Goal: Task Accomplishment & Management: Complete application form

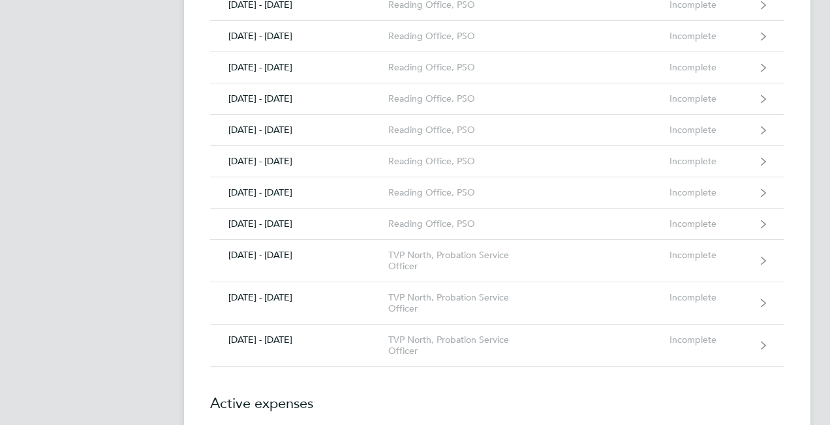
scroll to position [1486, 0]
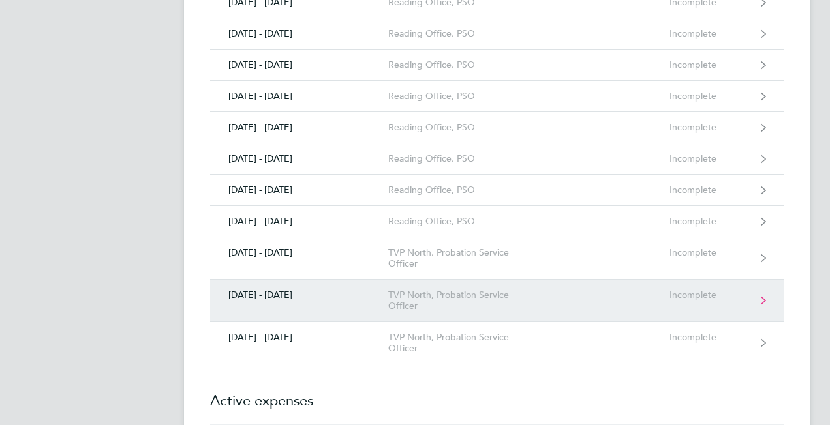
click at [417, 291] on div "TVP North, Probation Service Officer" at bounding box center [462, 301] width 149 height 22
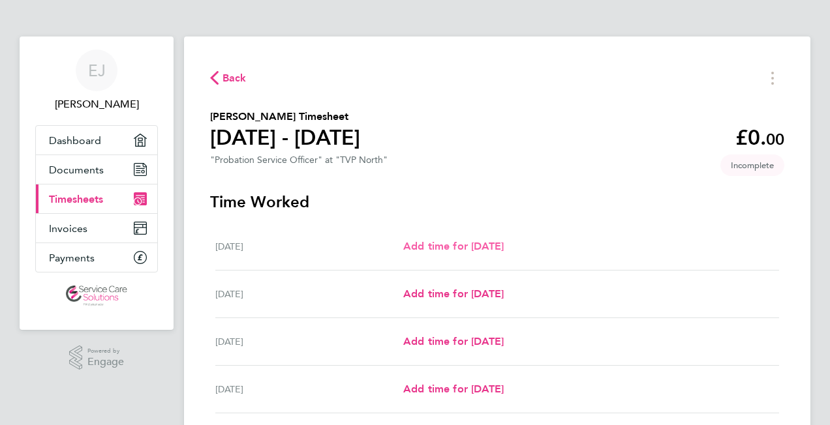
click at [442, 247] on span "Add time for [DATE]" at bounding box center [453, 246] width 100 height 12
select select "30"
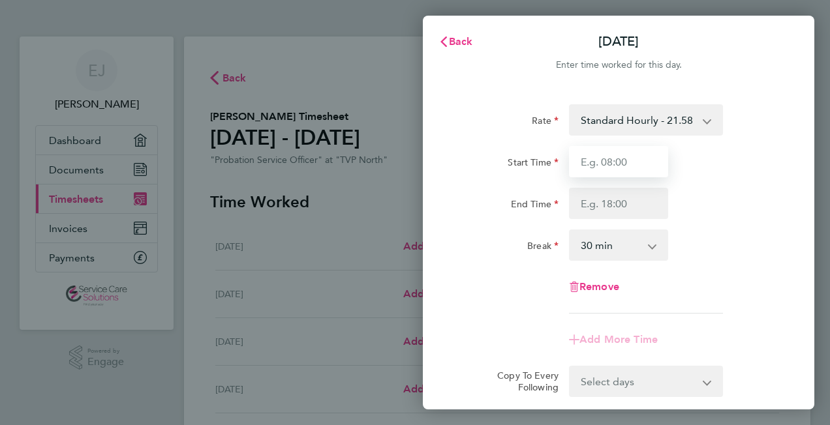
click at [610, 159] on input "Start Time" at bounding box center [618, 161] width 99 height 31
type input "09:00"
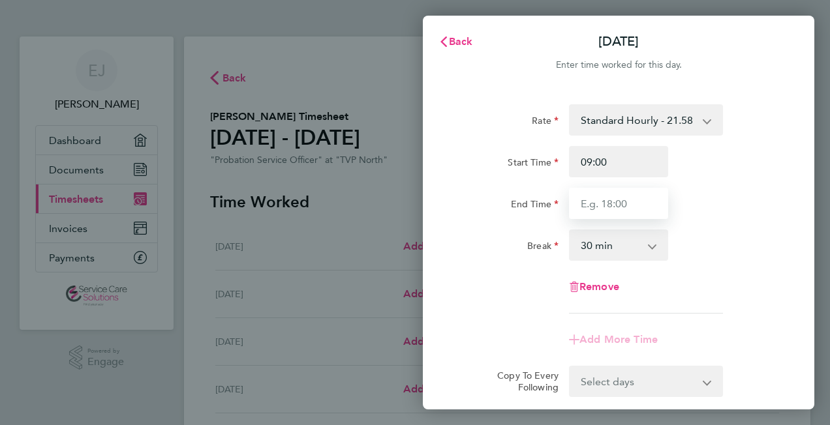
type input "17:00"
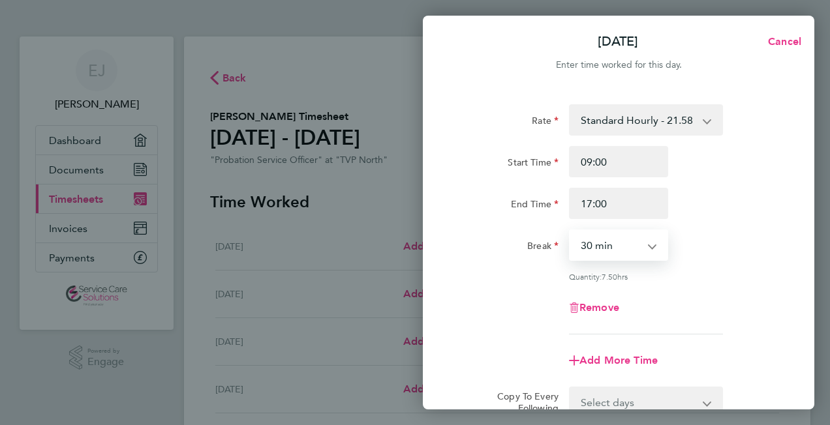
click at [635, 244] on select "0 min 15 min 30 min 45 min 60 min 75 min 90 min" at bounding box center [610, 245] width 81 height 29
click at [570, 231] on select "0 min 15 min 30 min 45 min 60 min 75 min 90 min" at bounding box center [610, 245] width 81 height 29
click at [593, 360] on span "Add More Time" at bounding box center [618, 360] width 78 height 12
select select "null"
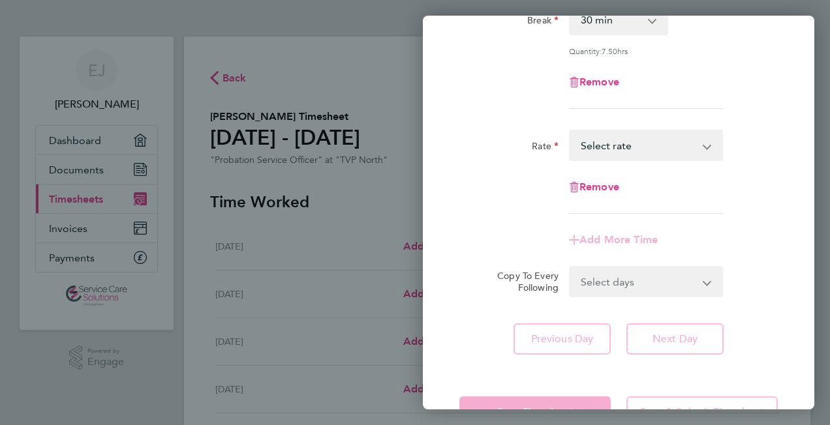
scroll to position [226, 0]
click at [607, 291] on select "Select days Day Weekday (Mon-Fri) Weekend (Sat-Sun) [DATE] [DATE] [DATE] [DATE]…" at bounding box center [638, 281] width 137 height 29
select select "WEEKDAY"
click at [570, 267] on select "Select days Day Weekday (Mon-Fri) Weekend (Sat-Sun) [DATE] [DATE] [DATE] [DATE]…" at bounding box center [638, 281] width 137 height 29
select select "[DATE]"
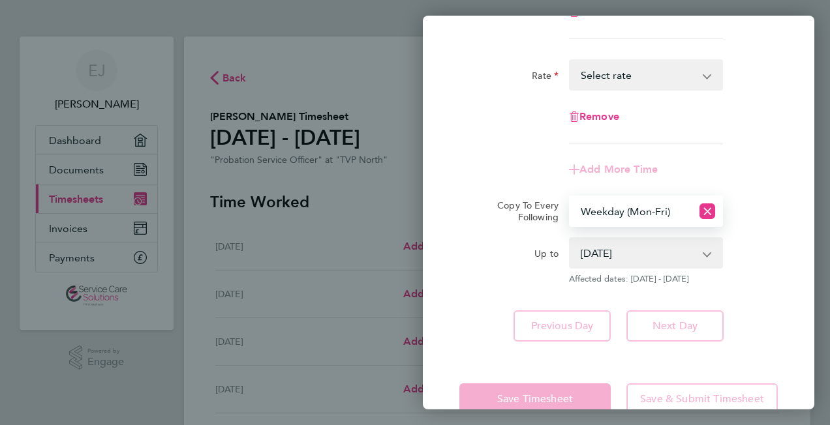
scroll to position [326, 0]
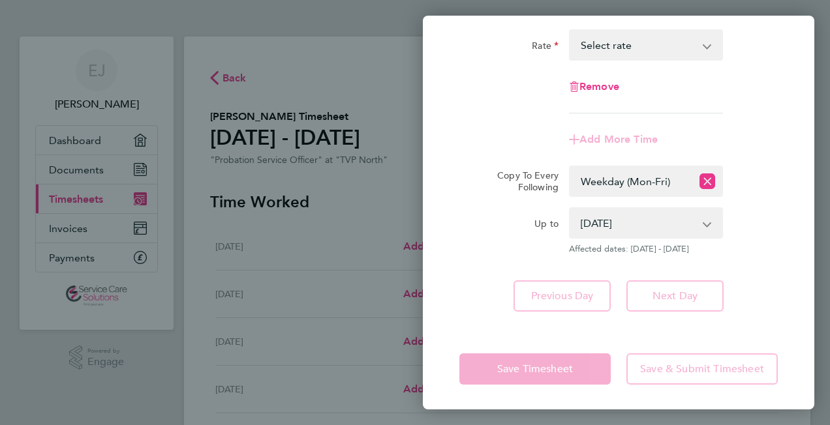
click at [485, 282] on div "Previous Day Next Day" at bounding box center [618, 295] width 318 height 31
click at [625, 179] on select "Select days Day Weekday (Mon-Fri) Weekend (Sat-Sun) [DATE] [DATE] [DATE] [DATE]…" at bounding box center [630, 181] width 121 height 29
click at [570, 167] on select "Select days Day Weekday (Mon-Fri) Weekend (Sat-Sun) [DATE] [DATE] [DATE] [DATE]…" at bounding box center [630, 181] width 121 height 29
click at [560, 338] on div "Save Timesheet Save & Submit Timesheet" at bounding box center [618, 368] width 391 height 83
click at [771, 288] on div "Previous Day Next Day" at bounding box center [618, 295] width 318 height 31
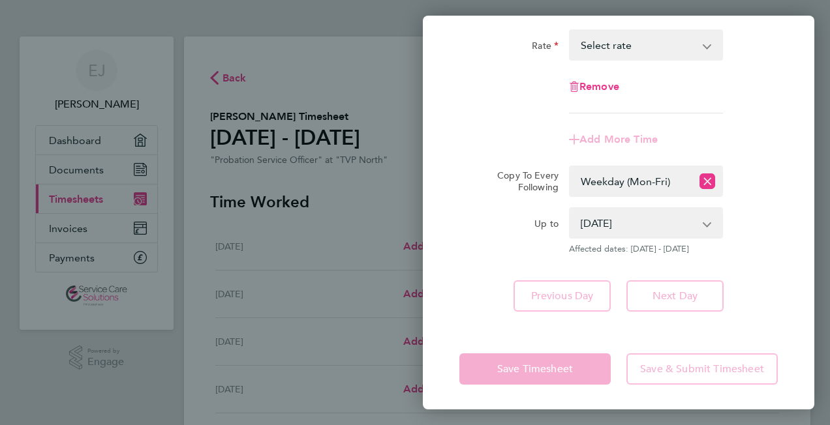
click at [706, 43] on app-icon-cross-button at bounding box center [714, 45] width 16 height 29
click at [710, 44] on app-icon-cross-button at bounding box center [714, 45] width 16 height 29
click at [600, 31] on select "Standard Hourly - 21.58 Select rate" at bounding box center [638, 45] width 136 height 29
click at [487, 257] on div "Rate Standard Hourly - 21.58 Start Time 09:00 End Time 17:00 Break 0 min 15 min…" at bounding box center [618, 45] width 391 height 565
click at [548, 364] on app-form-button "Save Timesheet" at bounding box center [538, 368] width 159 height 31
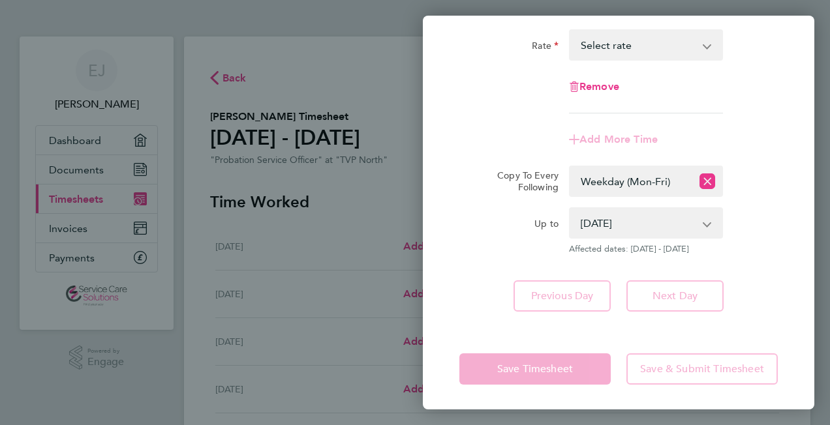
click at [548, 364] on app-form-button "Save Timesheet" at bounding box center [538, 368] width 159 height 31
click at [449, 280] on div "Rate Standard Hourly - 21.58 Start Time 09:00 End Time 17:00 Break 0 min 15 min…" at bounding box center [618, 45] width 391 height 565
click at [663, 224] on select "[DATE] [DATE] [DATE] [DATE] [DATE] [DATE]" at bounding box center [638, 223] width 136 height 29
click at [570, 209] on select "[DATE] [DATE] [DATE] [DATE] [DATE] [DATE]" at bounding box center [638, 223] width 136 height 29
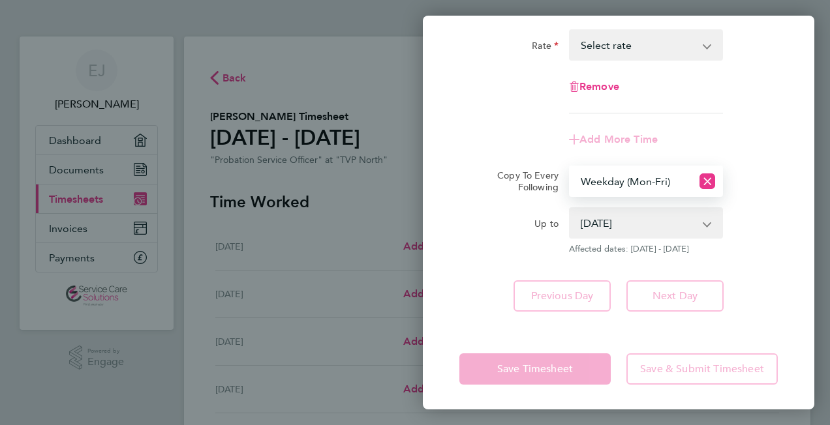
click at [609, 169] on select "Select days Day Weekday (Mon-Fri) Weekend (Sat-Sun) [DATE] [DATE] [DATE] [DATE]…" at bounding box center [630, 181] width 121 height 29
click at [708, 181] on icon "Reset selection" at bounding box center [707, 181] width 16 height 16
select select "0: null"
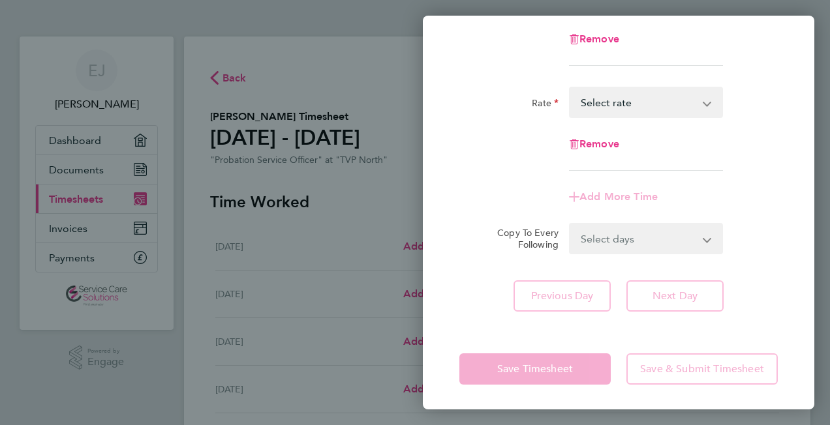
click at [792, 128] on div "Rate Standard Hourly - 21.58 Start Time 09:00 End Time 17:00 Break 0 min 15 min…" at bounding box center [618, 73] width 391 height 507
click at [464, 156] on div "Remove" at bounding box center [618, 143] width 329 height 31
click at [477, 164] on div "Rate Standard Hourly - 21.58 Select rate Remove" at bounding box center [618, 129] width 318 height 84
click at [519, 367] on app-form-button "Save Timesheet" at bounding box center [538, 368] width 159 height 31
click at [400, 356] on div "[DATE] Cancel Enter time worked for this day. Rate Standard Hourly - 21.58 Star…" at bounding box center [415, 212] width 830 height 425
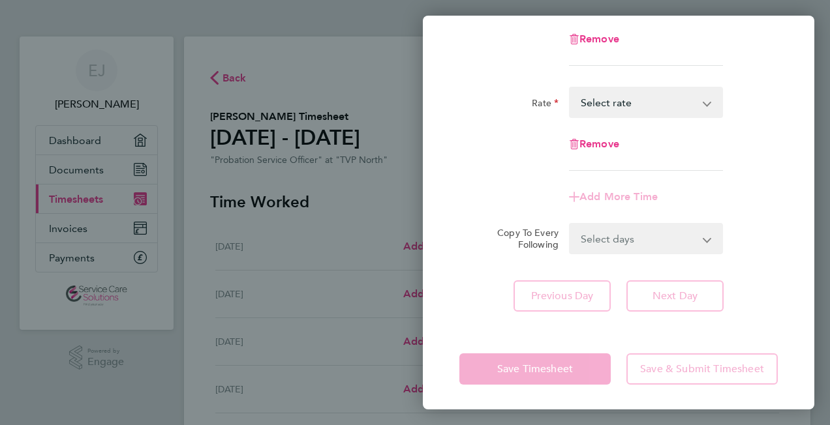
click at [507, 97] on div "Rate" at bounding box center [508, 100] width 99 height 26
click at [599, 35] on span "Remove" at bounding box center [599, 39] width 40 height 12
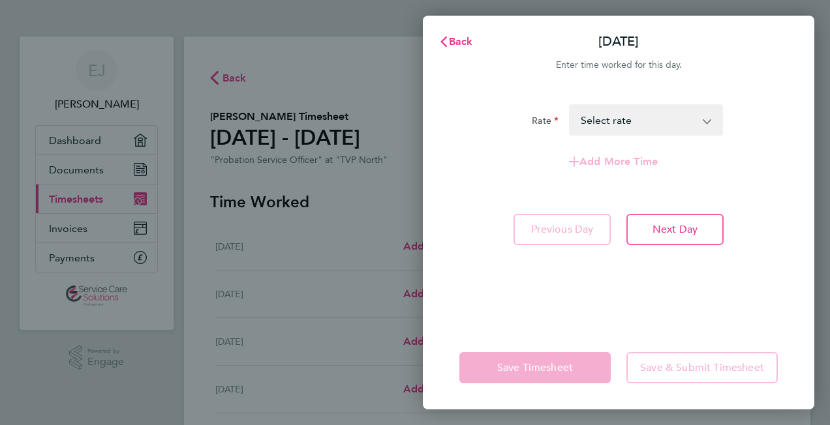
scroll to position [0, 0]
click at [453, 41] on span "Back" at bounding box center [461, 41] width 24 height 12
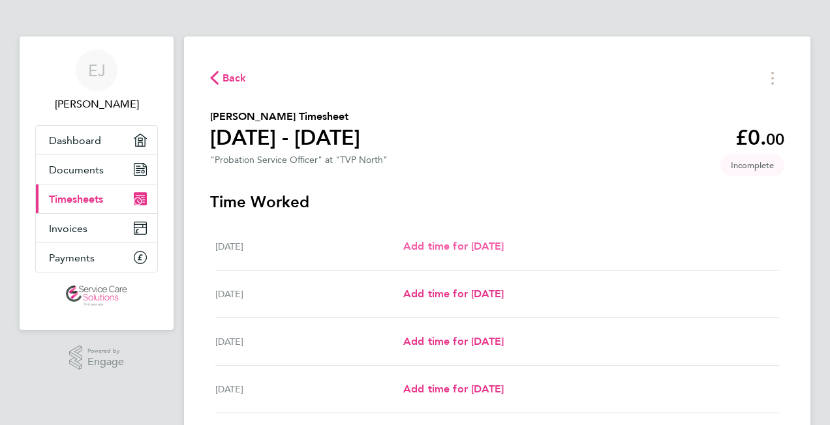
click at [500, 248] on span "Add time for [DATE]" at bounding box center [453, 246] width 100 height 12
select select "30"
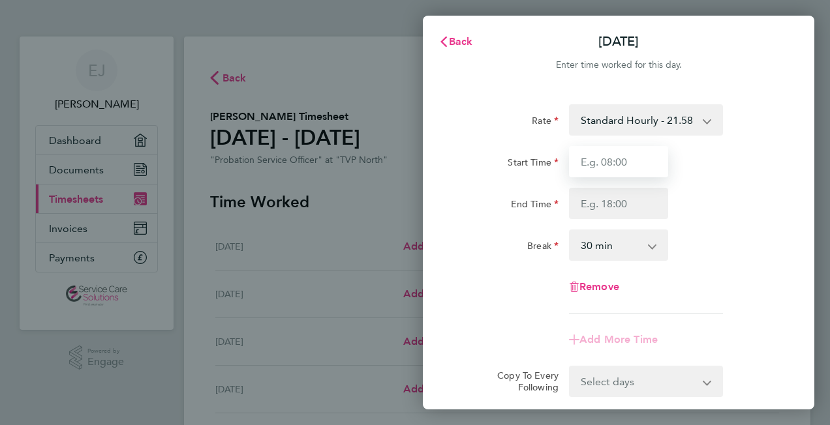
click at [609, 164] on input "Start Time" at bounding box center [618, 161] width 99 height 31
type input "09:00"
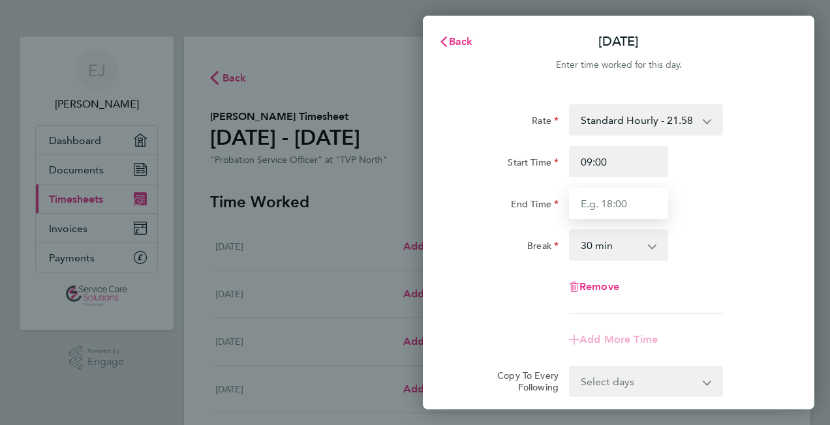
type input "17:00"
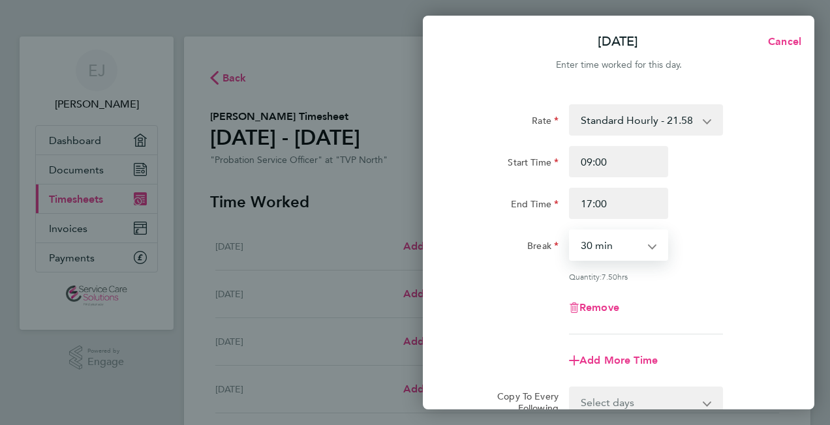
click at [629, 247] on select "0 min 15 min 30 min 45 min 60 min 75 min 90 min" at bounding box center [610, 245] width 81 height 29
click at [570, 231] on select "0 min 15 min 30 min 45 min 60 min 75 min 90 min" at bounding box center [610, 245] width 81 height 29
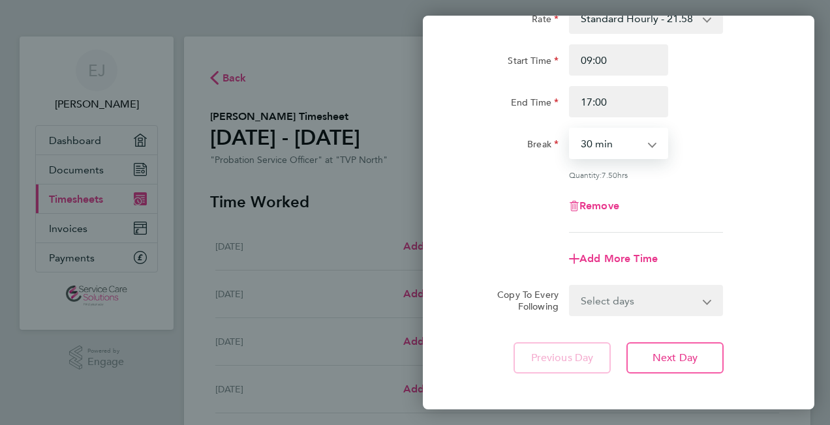
scroll to position [164, 0]
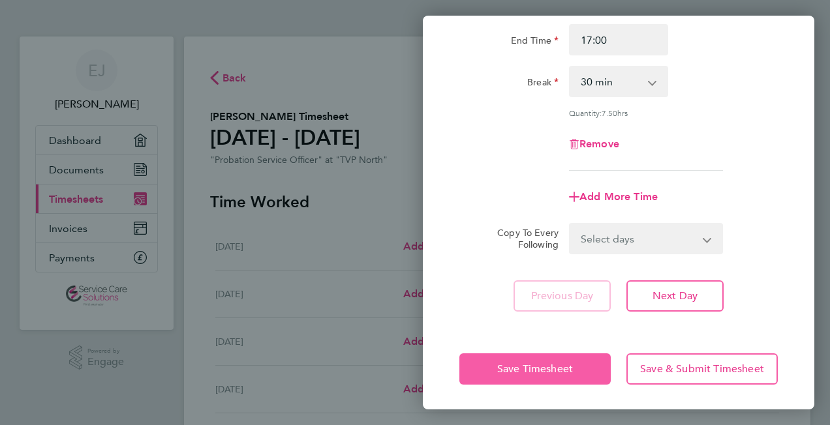
click at [516, 378] on button "Save Timesheet" at bounding box center [534, 368] width 151 height 31
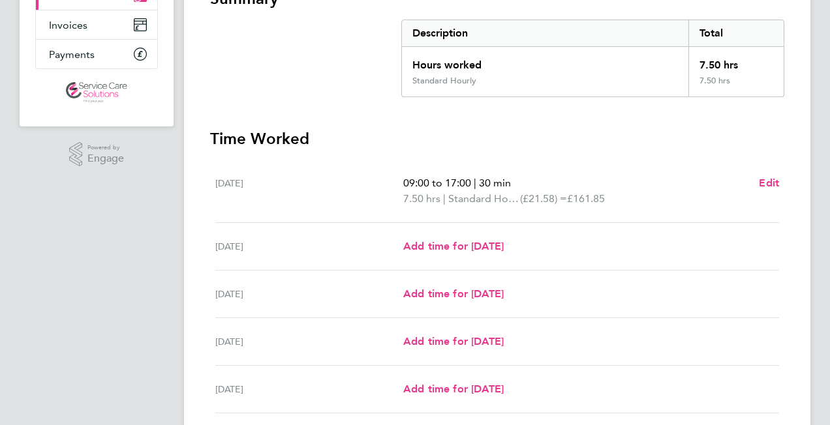
scroll to position [228, 0]
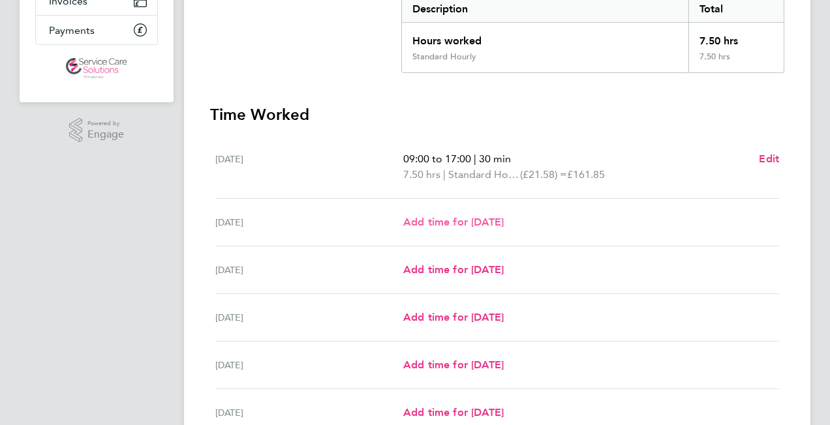
click at [457, 224] on span "Add time for [DATE]" at bounding box center [453, 222] width 100 height 12
select select "30"
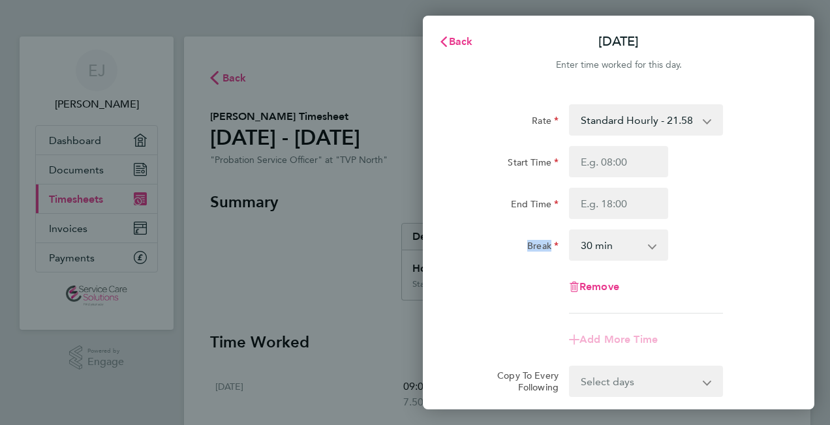
click at [457, 224] on div "Rate Standard Hourly - 21.58 Start Time End Time Break 0 min 15 min 30 min 45 m…" at bounding box center [618, 280] width 391 height 382
click at [686, 382] on select "Select days Day Weekday (Mon-Fri) Weekend (Sat-Sun) [DATE] [DATE] [DATE] [DATE]…" at bounding box center [638, 381] width 137 height 29
select select "WEEKDAY"
click at [570, 367] on select "Select days Day Weekday (Mon-Fri) Weekend (Sat-Sun) [DATE] [DATE] [DATE] [DATE]…" at bounding box center [638, 381] width 137 height 29
select select "[DATE]"
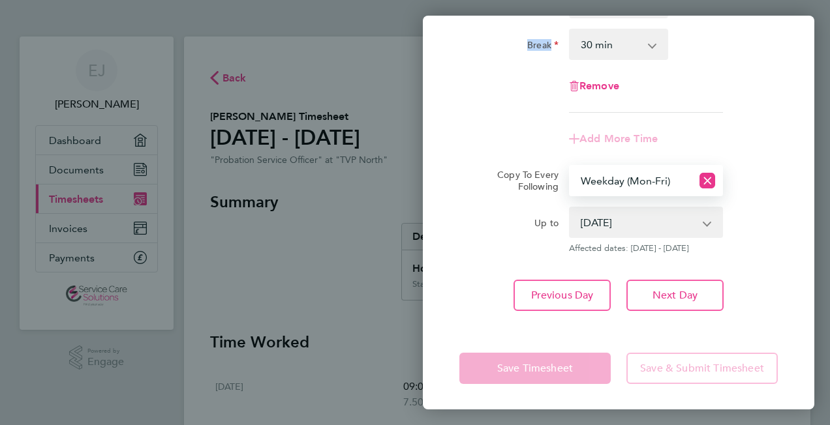
scroll to position [190, 0]
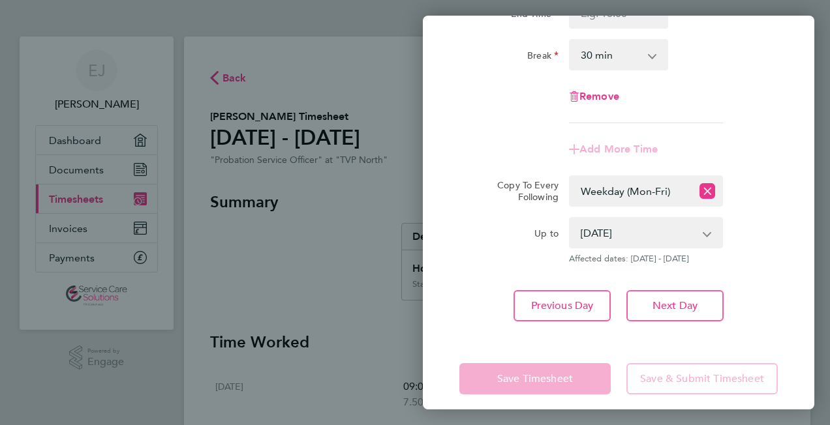
click at [476, 322] on div "Rate Standard Hourly - 21.58 Start Time End Time Break 0 min 15 min 30 min 45 m…" at bounding box center [618, 117] width 391 height 439
click at [772, 343] on div "Save Timesheet Save & Submit Timesheet" at bounding box center [618, 378] width 391 height 83
click at [706, 185] on icon "Reset selection" at bounding box center [707, 191] width 16 height 16
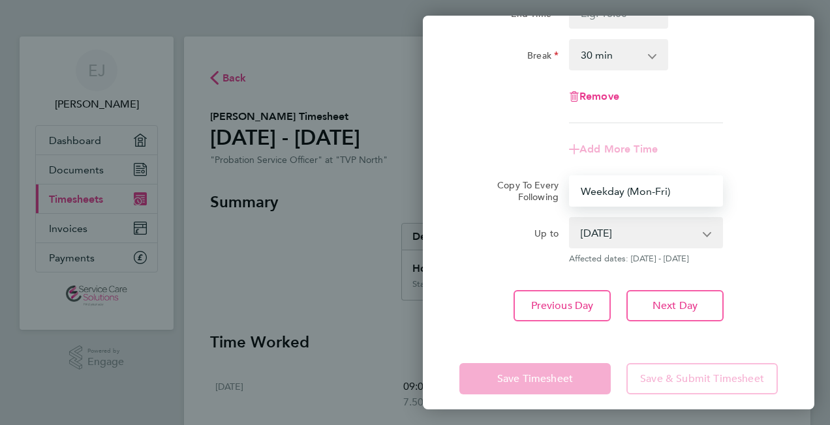
select select "0: null"
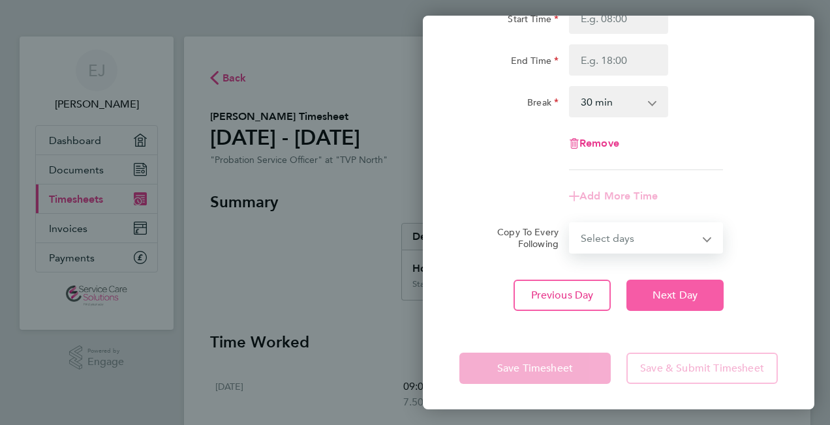
click at [685, 291] on span "Next Day" at bounding box center [674, 295] width 45 height 13
select select "30"
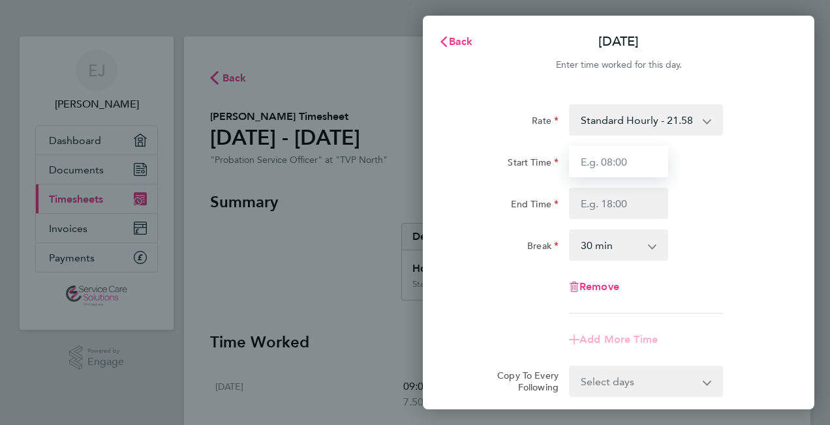
click at [610, 163] on input "Start Time" at bounding box center [618, 161] width 99 height 31
type input "09:00"
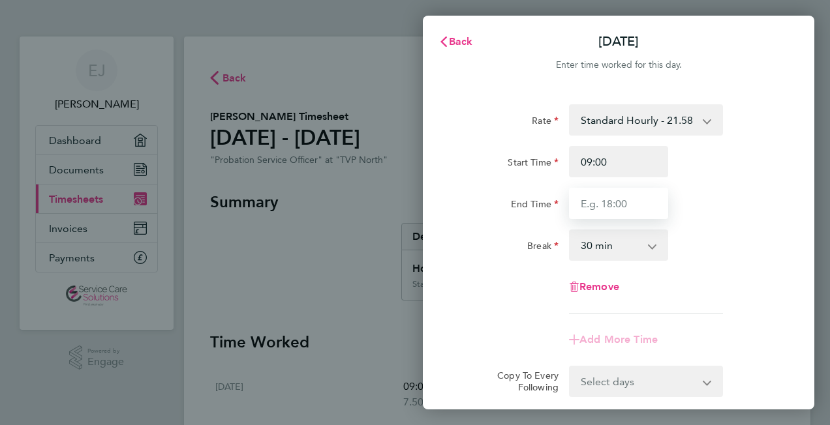
type input "17:00"
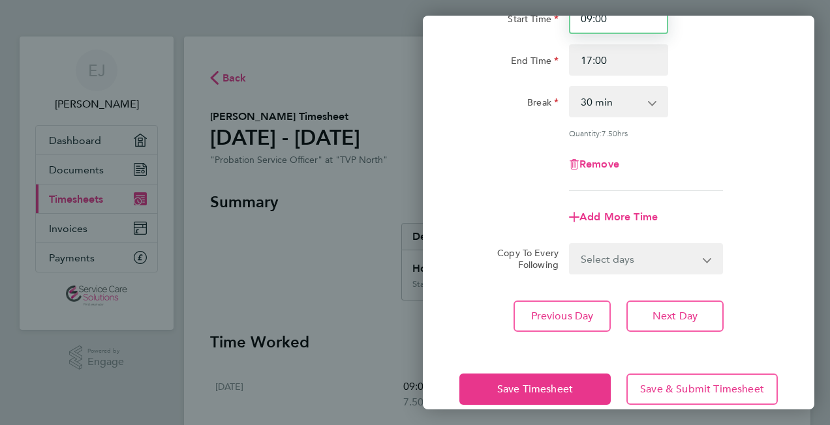
scroll to position [164, 0]
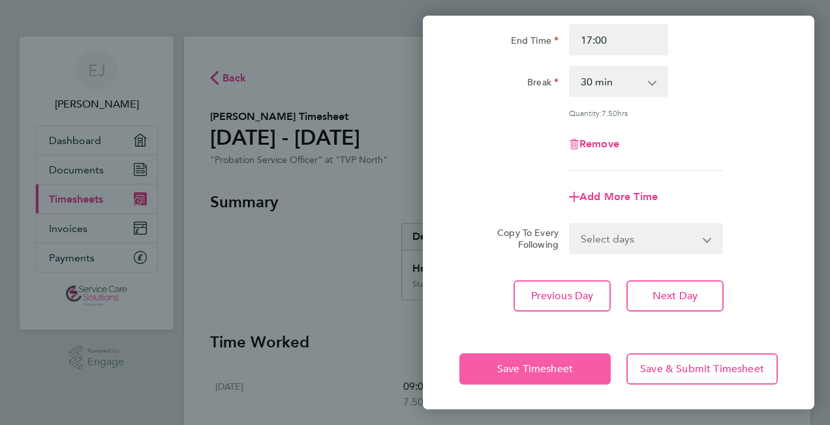
click at [502, 365] on span "Save Timesheet" at bounding box center [535, 369] width 76 height 13
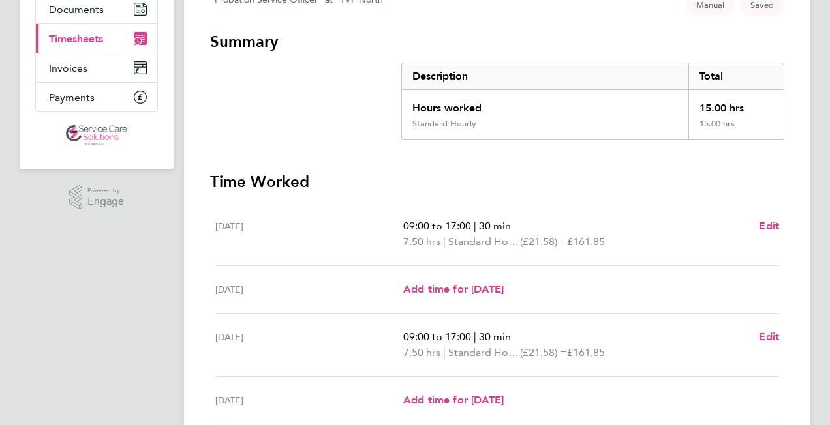
scroll to position [163, 0]
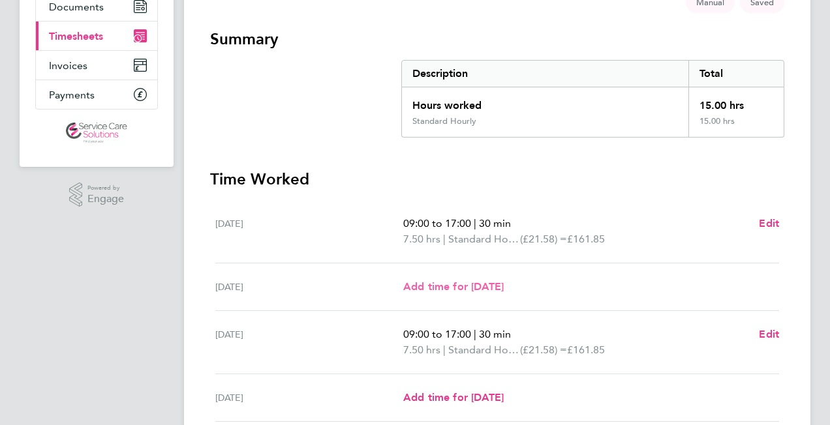
click at [477, 283] on span "Add time for [DATE]" at bounding box center [453, 286] width 100 height 12
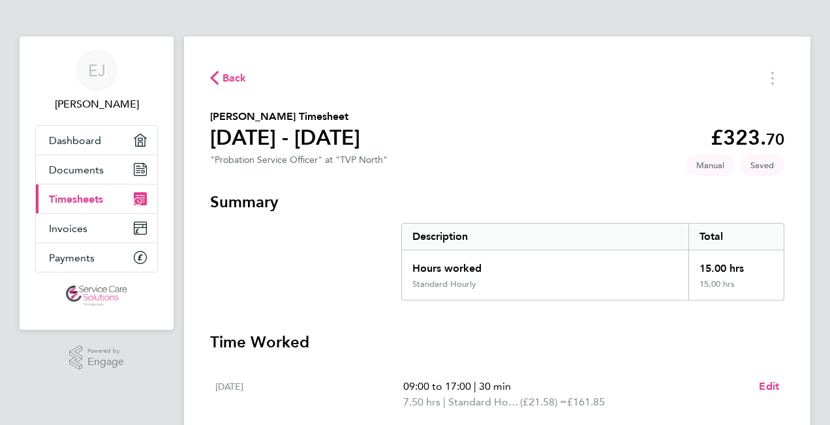
select select "30"
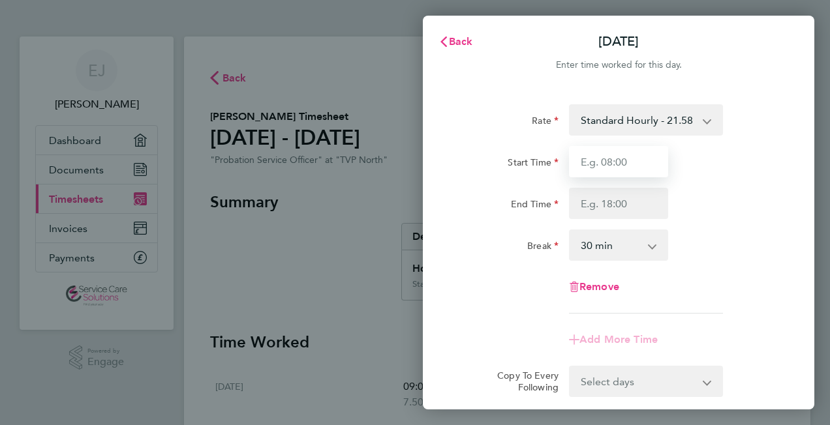
click at [610, 164] on input "Start Time" at bounding box center [618, 161] width 99 height 31
type input "09:00"
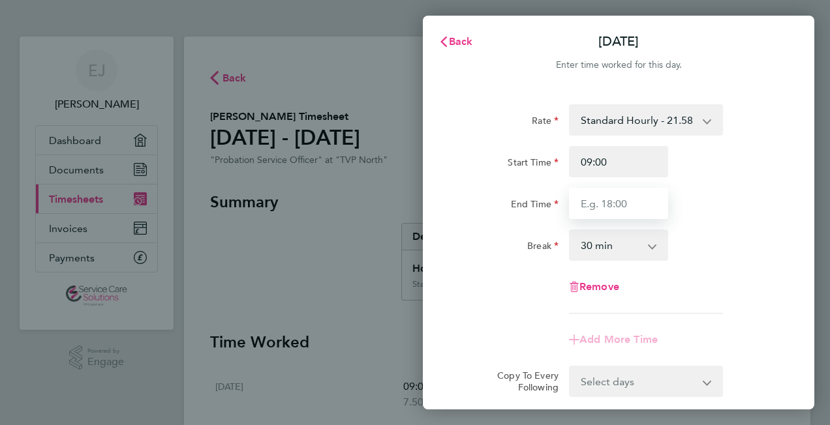
type input "17:00"
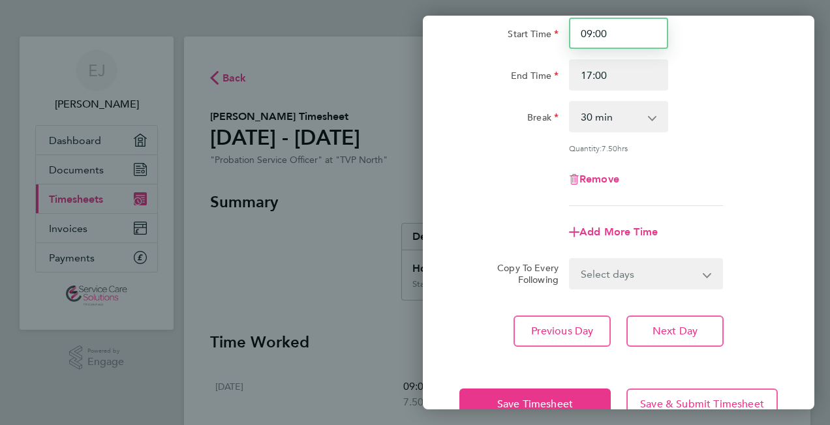
scroll to position [164, 0]
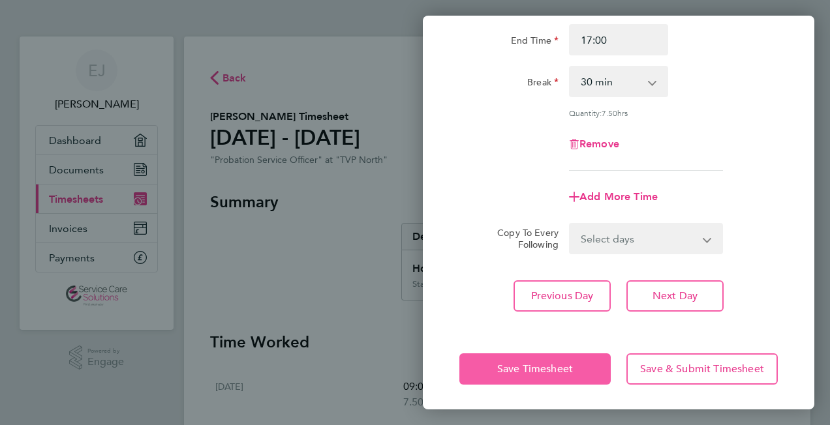
click at [532, 366] on span "Save Timesheet" at bounding box center [535, 369] width 76 height 13
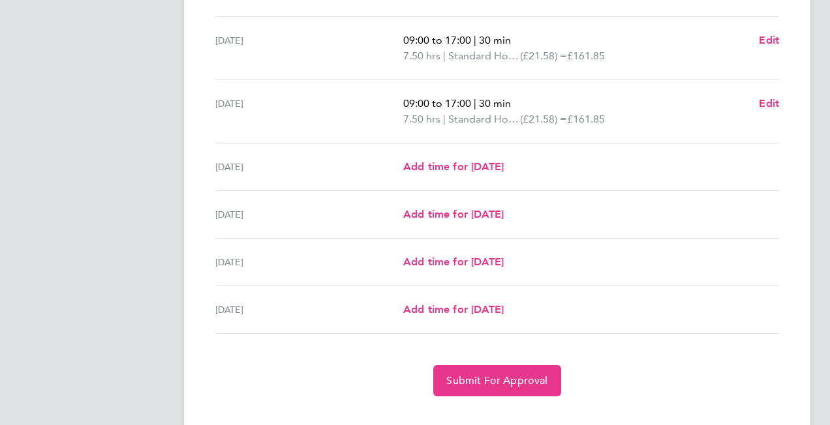
scroll to position [410, 0]
click at [451, 168] on span "Add time for [DATE]" at bounding box center [453, 166] width 100 height 12
select select "30"
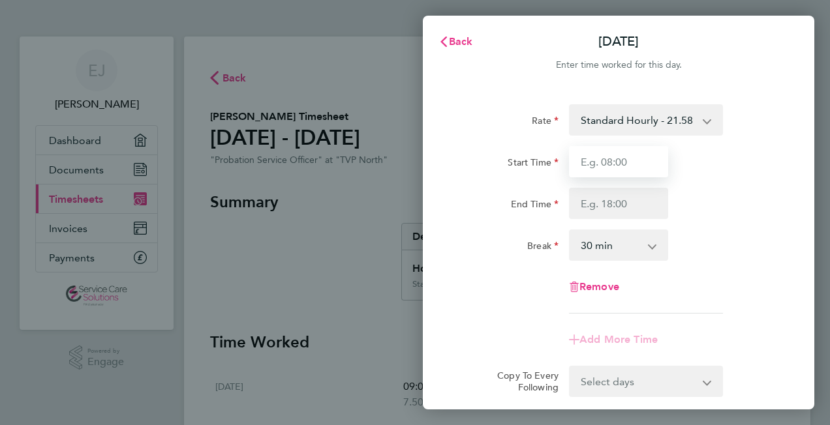
click at [616, 161] on input "Start Time" at bounding box center [618, 161] width 99 height 31
type input "09:00"
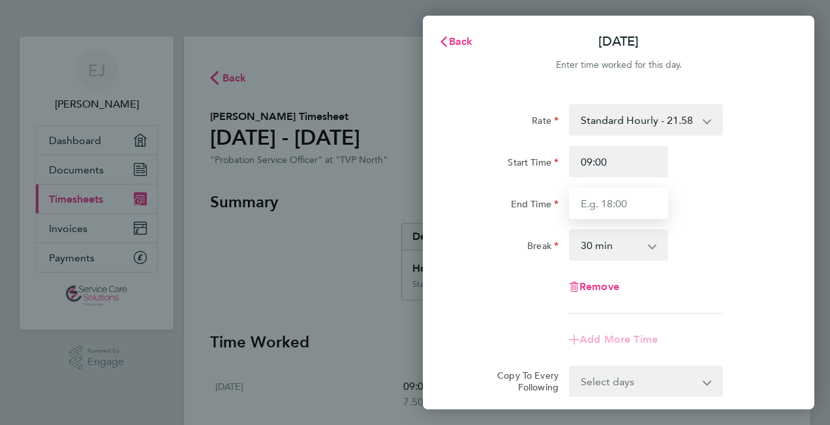
type input "17:00"
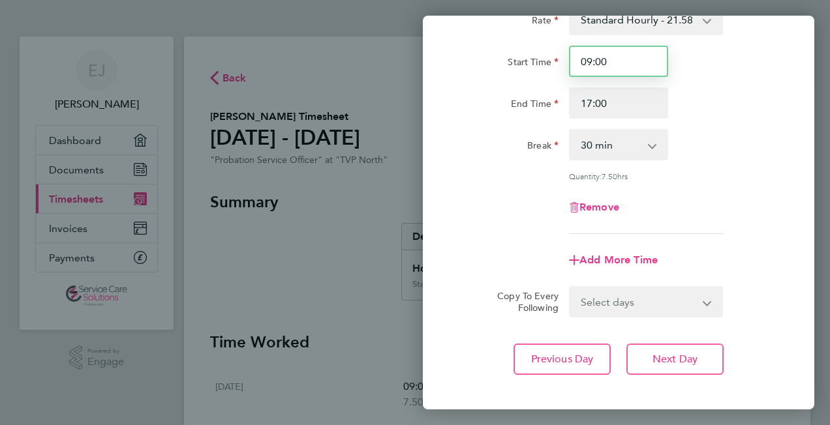
scroll to position [164, 0]
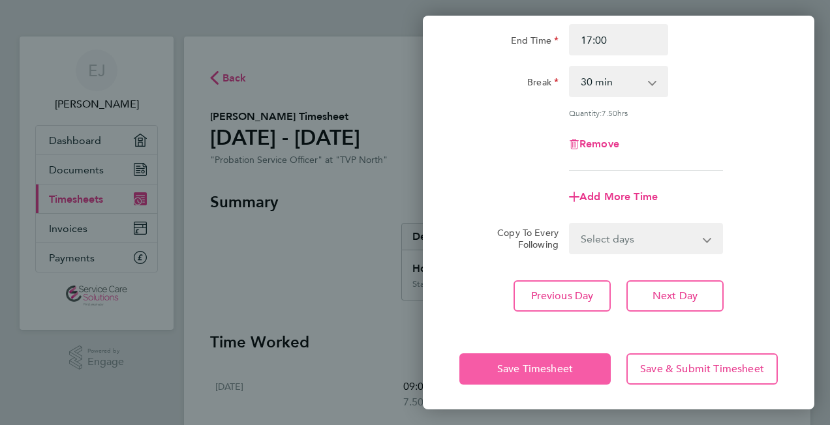
click at [539, 370] on span "Save Timesheet" at bounding box center [535, 369] width 76 height 13
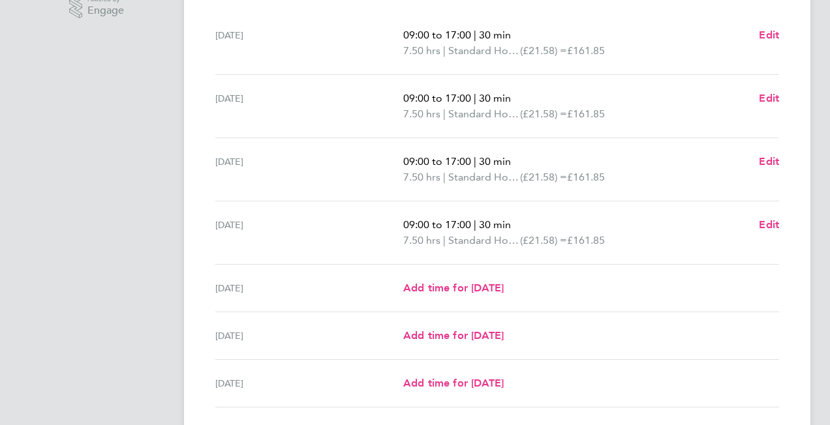
scroll to position [356, 0]
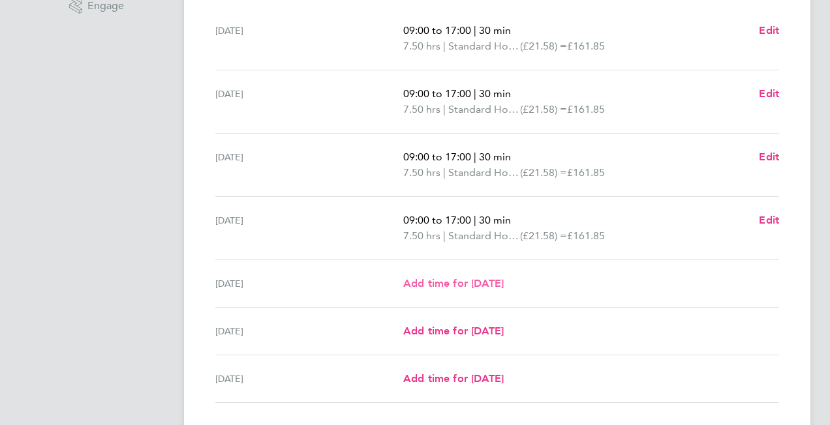
click at [446, 280] on span "Add time for [DATE]" at bounding box center [453, 283] width 100 height 12
select select "30"
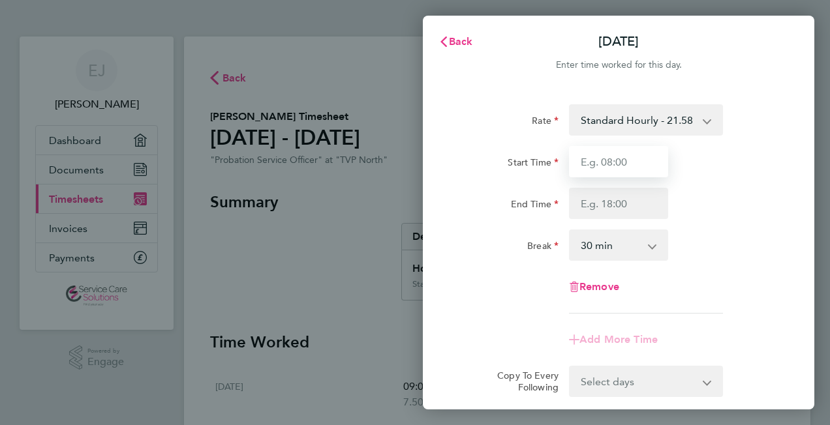
click at [598, 166] on input "Start Time" at bounding box center [618, 161] width 99 height 31
type input "09:00"
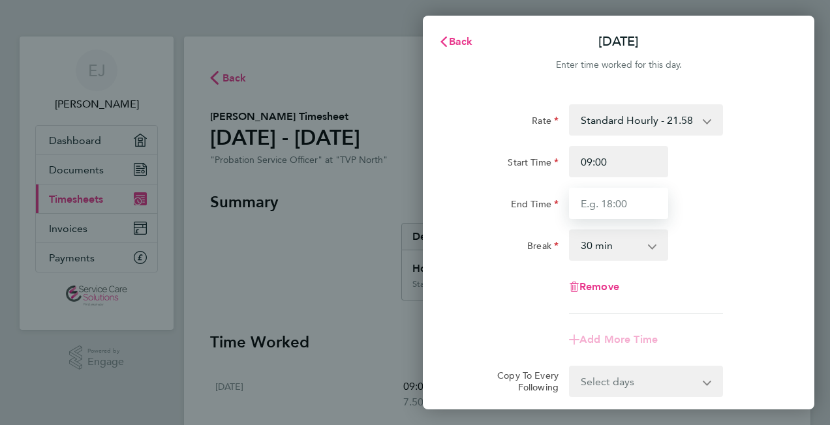
type input "17:00"
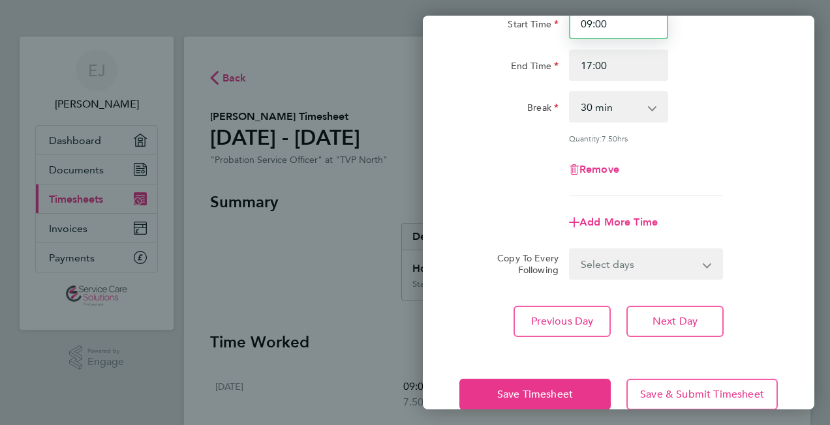
scroll to position [164, 0]
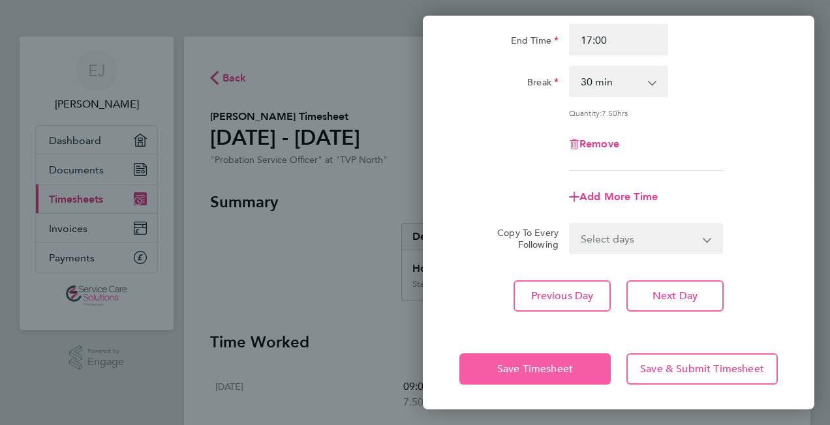
click at [539, 363] on span "Save Timesheet" at bounding box center [535, 369] width 76 height 13
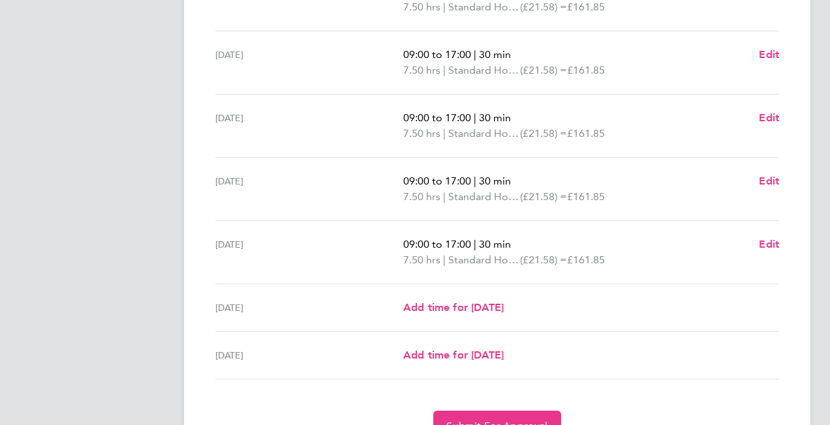
scroll to position [462, 0]
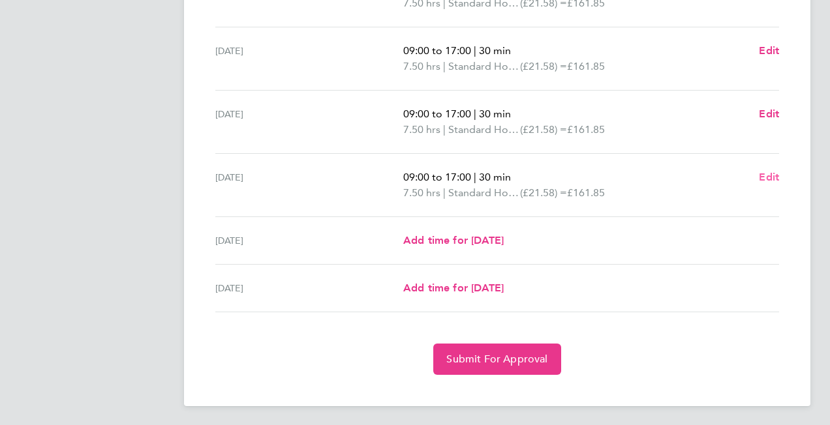
click at [770, 175] on span "Edit" at bounding box center [768, 177] width 20 height 12
select select "30"
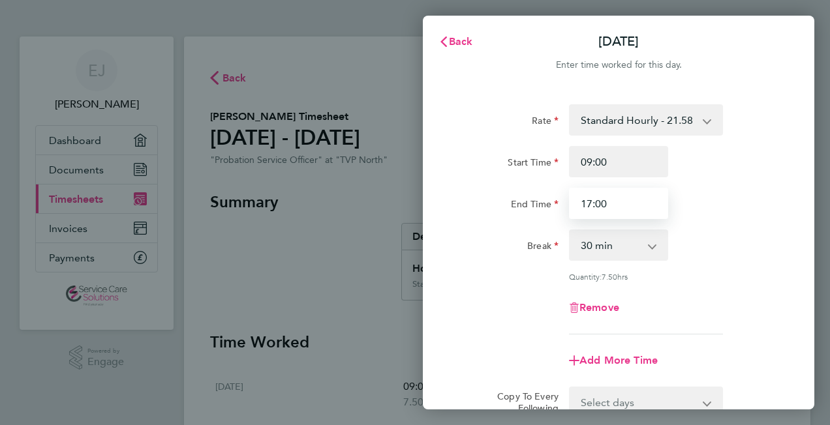
click at [590, 204] on input "17:00" at bounding box center [618, 203] width 99 height 31
click at [601, 202] on input "16:00" at bounding box center [618, 203] width 99 height 31
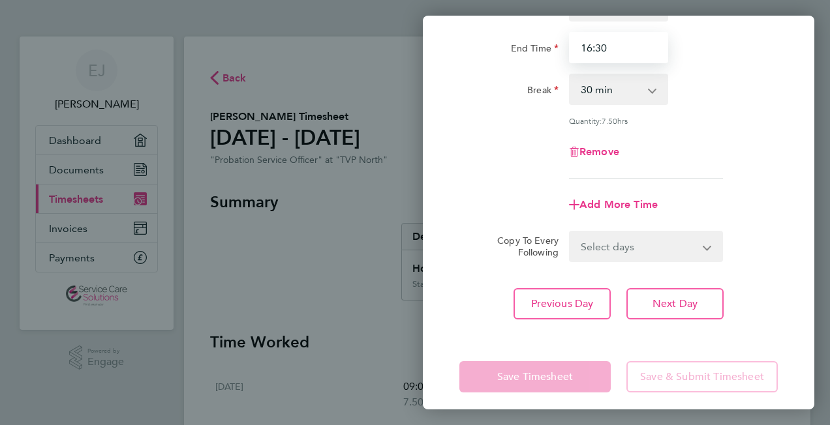
scroll to position [157, 0]
type input "16:30"
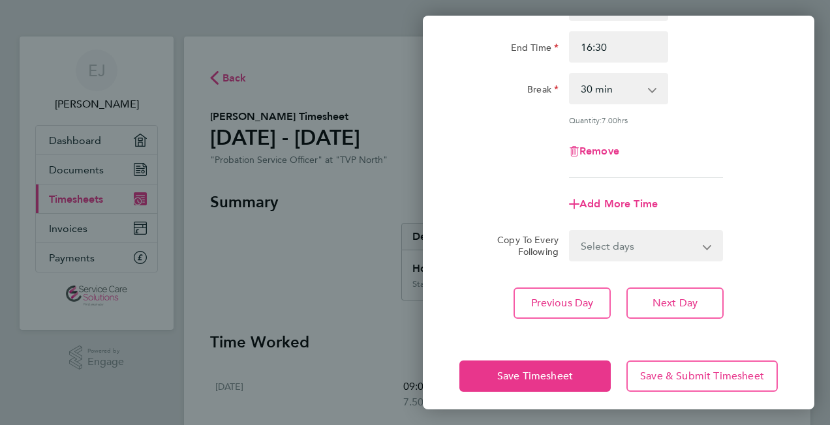
click at [486, 183] on app-timesheet-line-form-group "Rate Standard Hourly - 21.58 Start Time 09:00 End Time 16:30 Break 0 min 15 min…" at bounding box center [618, 84] width 318 height 272
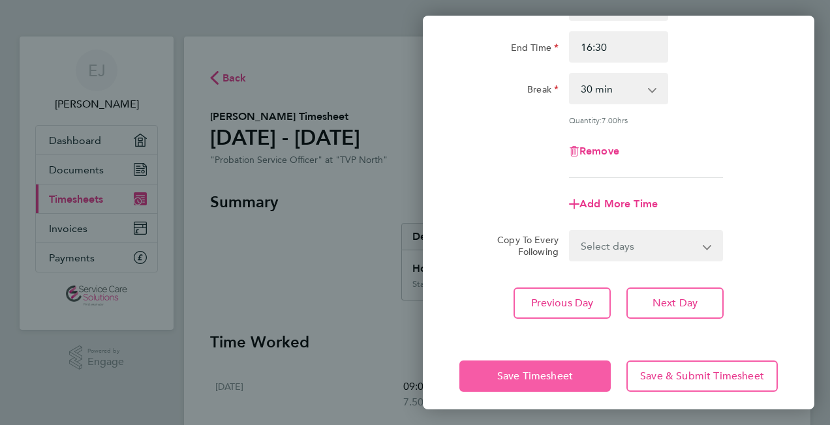
click at [521, 371] on span "Save Timesheet" at bounding box center [535, 376] width 76 height 13
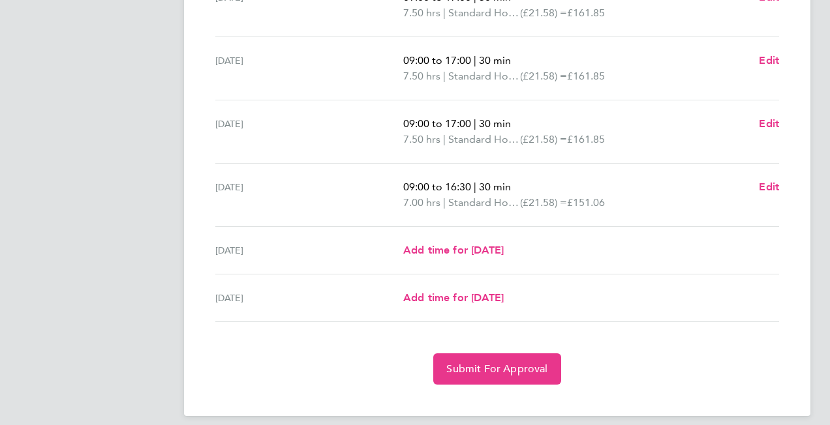
scroll to position [453, 0]
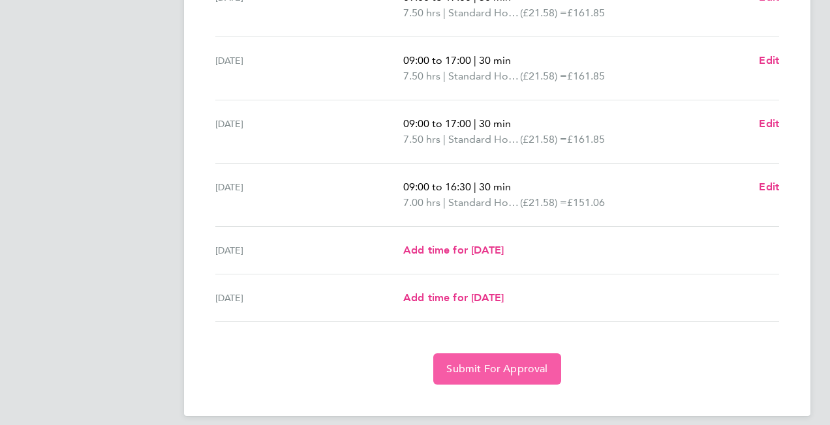
click at [477, 365] on span "Submit For Approval" at bounding box center [496, 369] width 101 height 13
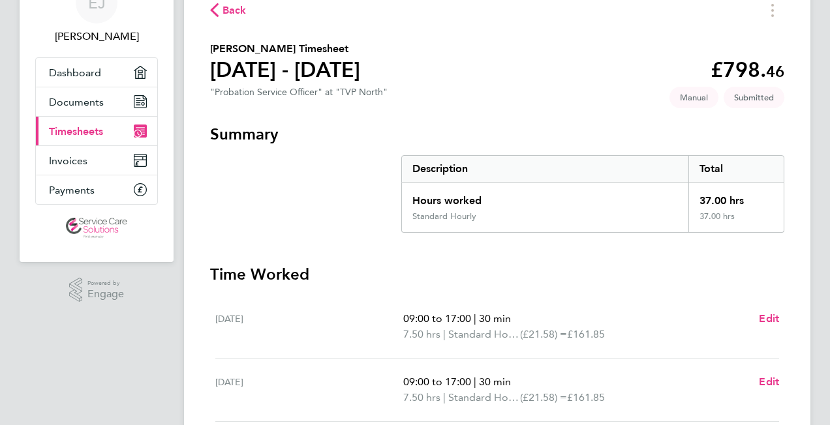
scroll to position [0, 0]
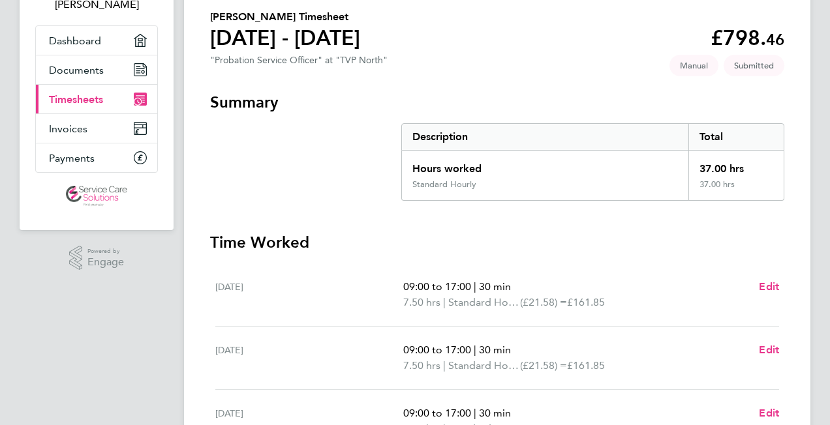
scroll to position [99, 0]
click at [522, 244] on h3 "Time Worked" at bounding box center [497, 243] width 574 height 21
click at [312, 170] on section "Summary Description Total Hours worked 37.00 hrs Standard Hourly 37.00 hrs" at bounding box center [497, 147] width 574 height 109
click at [819, 145] on div "[PERSON_NAME] Applications: Dashboard Documents Current page: Timesheets Invoic…" at bounding box center [415, 314] width 830 height 827
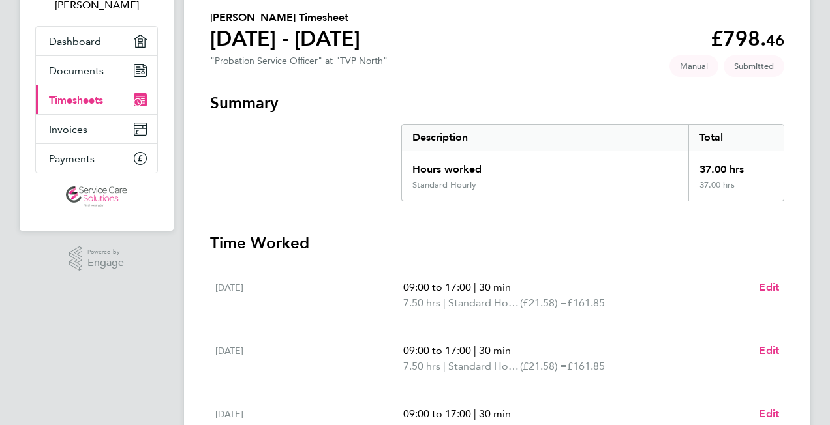
click at [819, 145] on div "[PERSON_NAME] Applications: Dashboard Documents Current page: Timesheets Invoic…" at bounding box center [415, 314] width 830 height 827
click at [96, 5] on span "[PERSON_NAME]" at bounding box center [96, 5] width 123 height 16
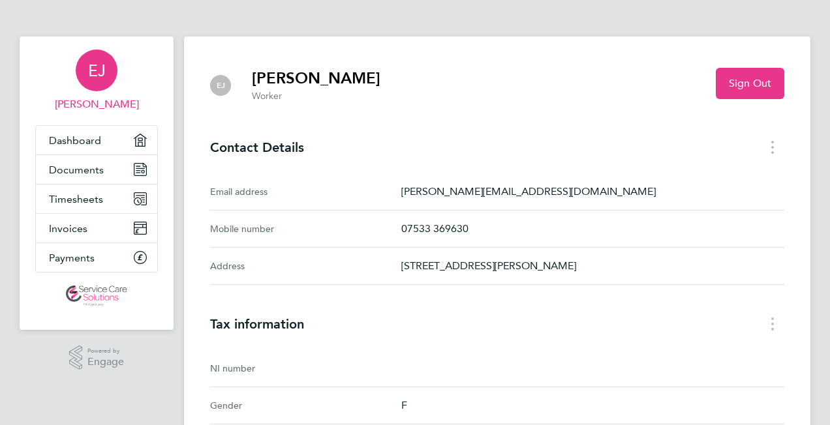
click at [673, 80] on div "[PERSON_NAME] Worker Sign Out" at bounding box center [497, 88] width 574 height 40
click at [747, 85] on span "Sign Out" at bounding box center [749, 83] width 42 height 13
